Goal: Register for event/course

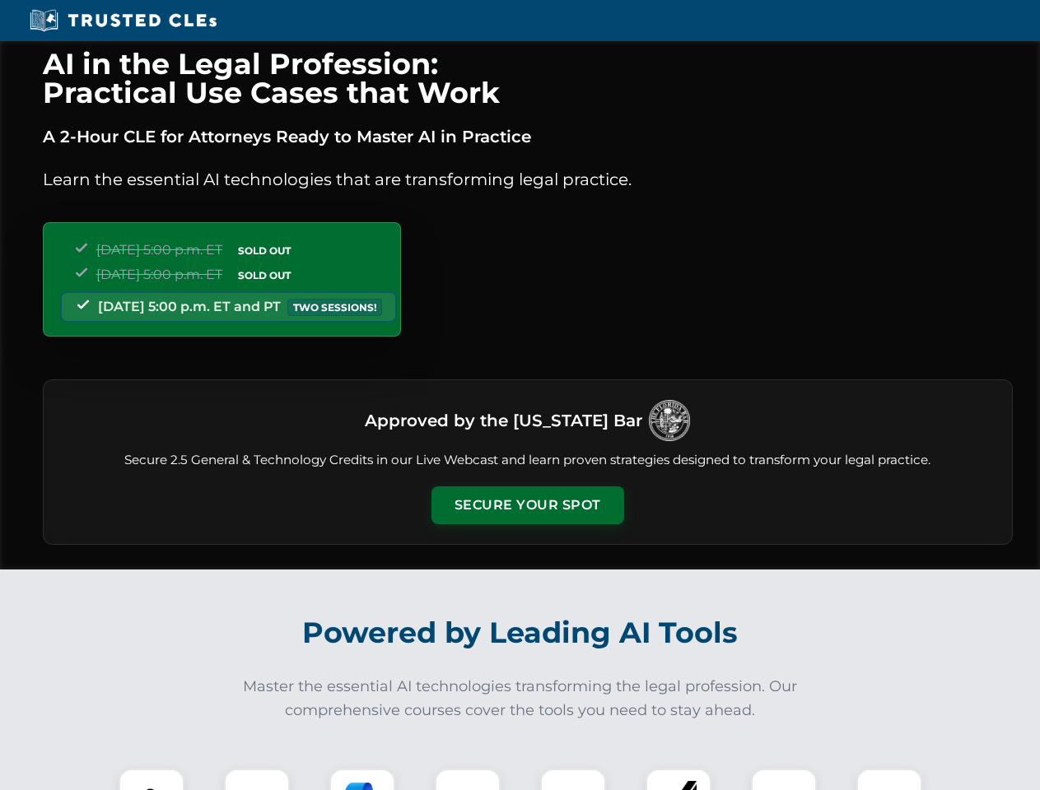
click at [527, 506] on button "Secure Your Spot" at bounding box center [527, 506] width 193 height 38
click at [151, 780] on img at bounding box center [152, 802] width 48 height 48
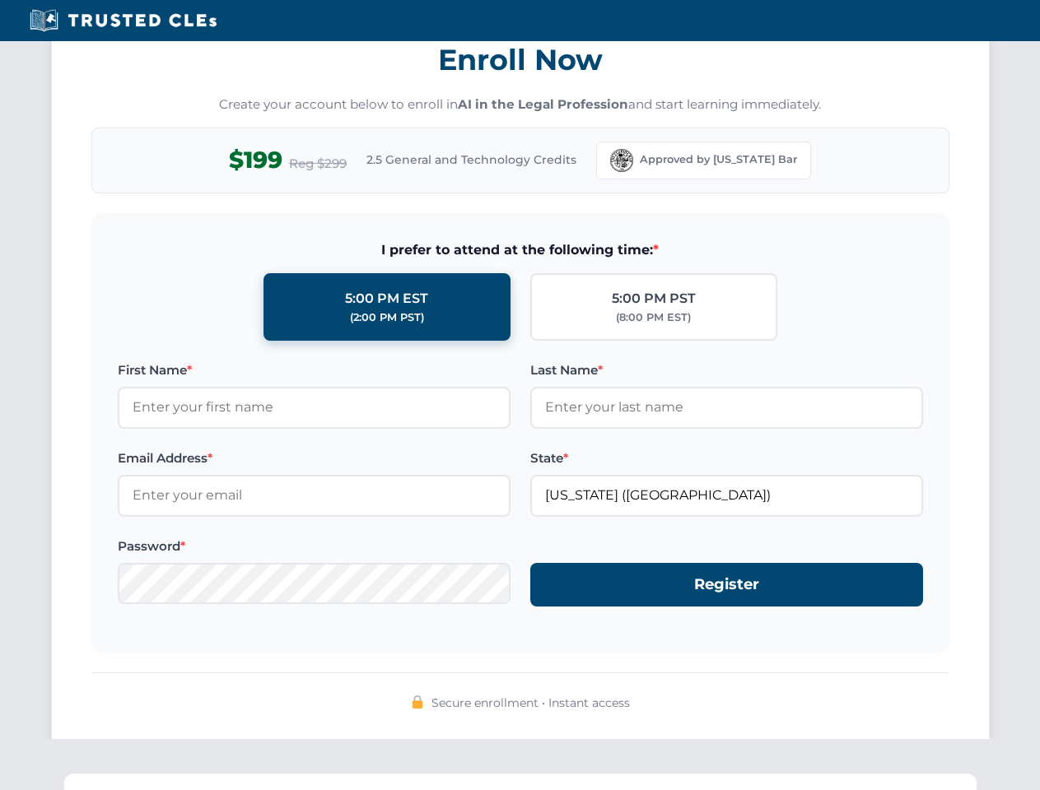
scroll to position [1616, 0]
